Goal: Obtain resource: Download file/media

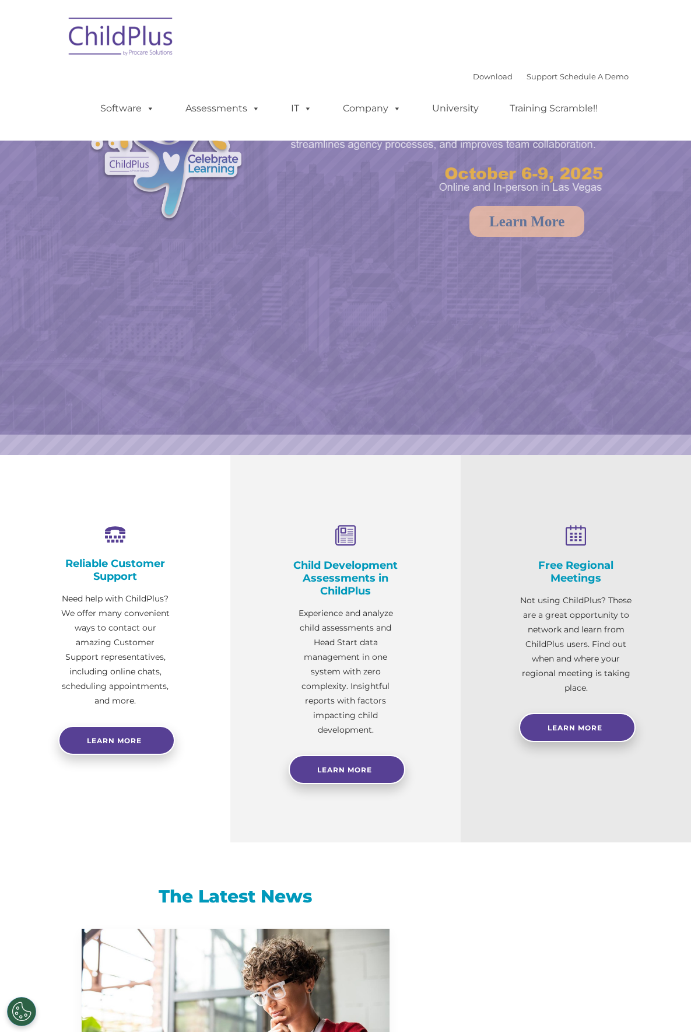
select select "MEDIUM"
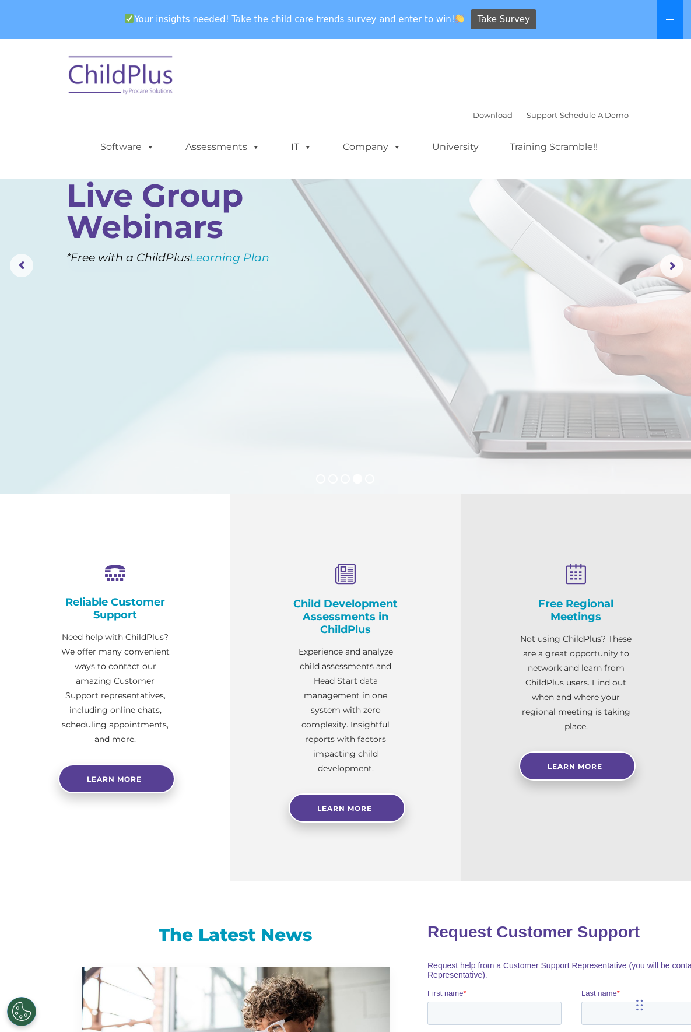
click at [671, 19] on icon at bounding box center [670, 19] width 8 height 1
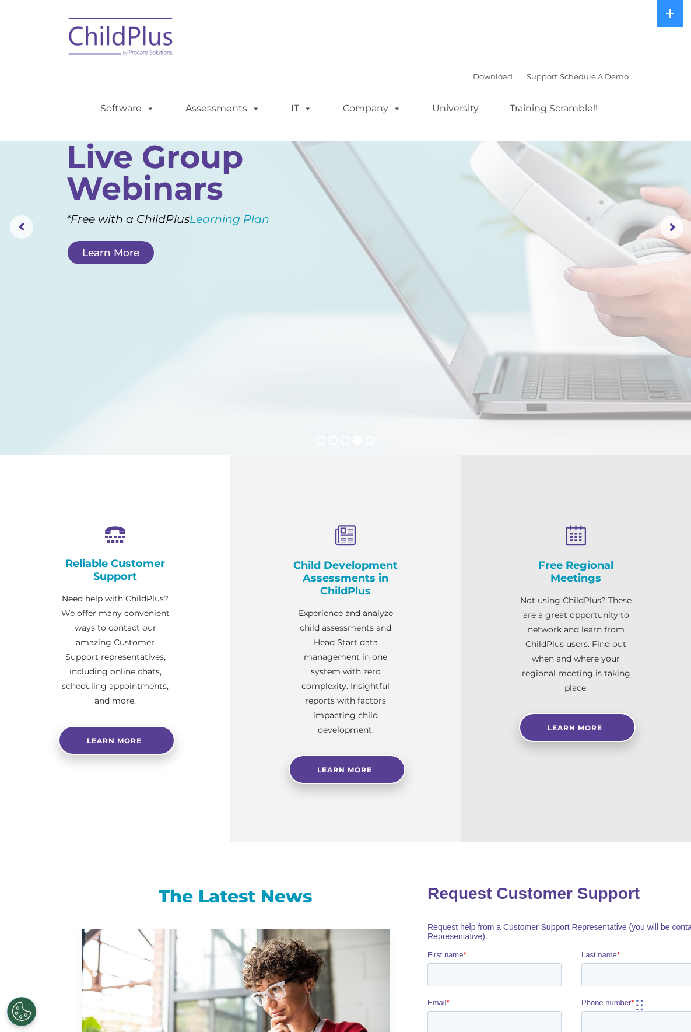
drag, startPoint x: 632, startPoint y: 92, endPoint x: 427, endPoint y: 114, distance: 206.5
click at [430, 114] on rs-layer at bounding box center [345, 227] width 691 height 455
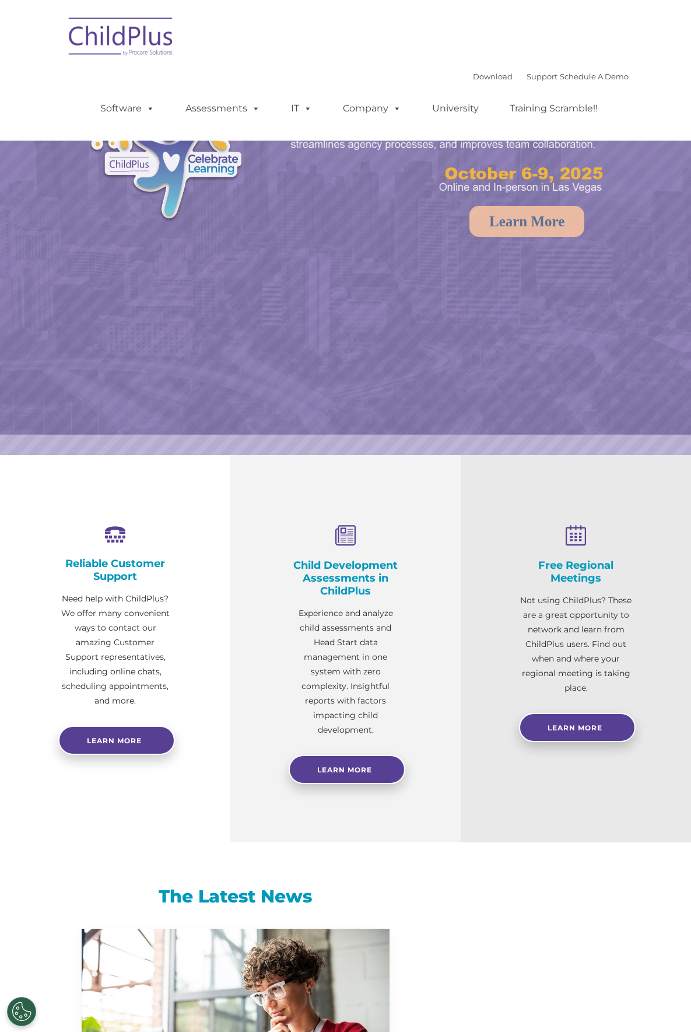
select select "MEDIUM"
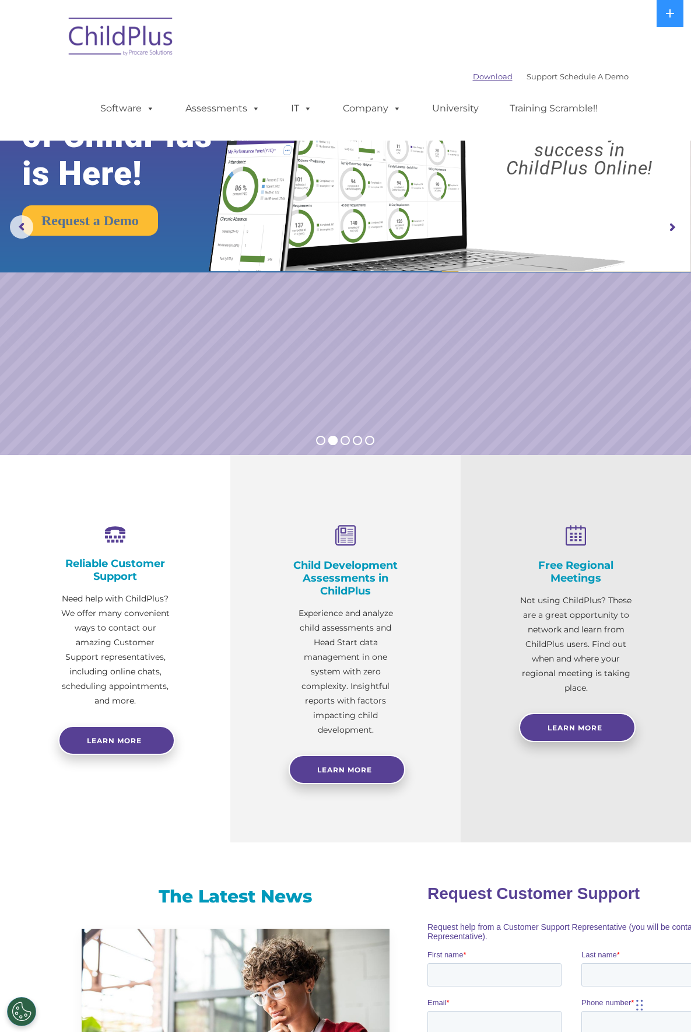
click at [513, 72] on link "Download" at bounding box center [493, 76] width 40 height 9
